Goal: Check status: Check status

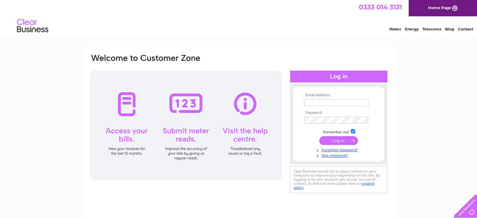
type input "jules.goldsmith@investacc.co.uk"
click at [337, 145] on td at bounding box center [338, 140] width 73 height 12
click at [336, 141] on input "submit" at bounding box center [338, 140] width 39 height 9
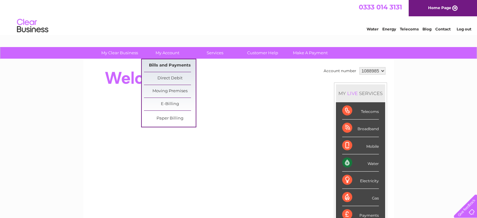
click at [166, 66] on link "Bills and Payments" at bounding box center [170, 65] width 52 height 13
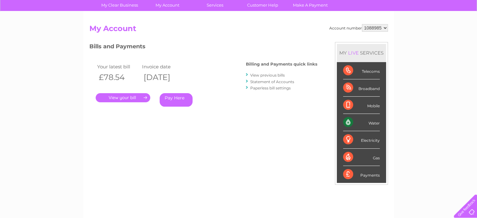
scroll to position [63, 0]
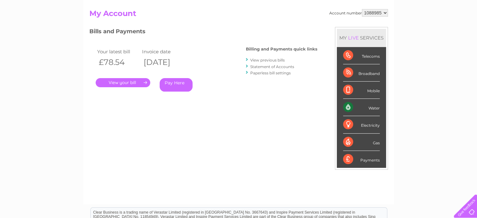
click at [125, 81] on link "." at bounding box center [123, 82] width 55 height 9
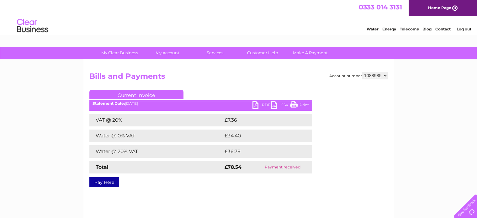
click at [170, 62] on div "Account number 1088985 Bills and Payments Current Invoice PDF CSV Print VAT @ 2…" at bounding box center [238, 146] width 310 height 175
